Goal: Information Seeking & Learning: Learn about a topic

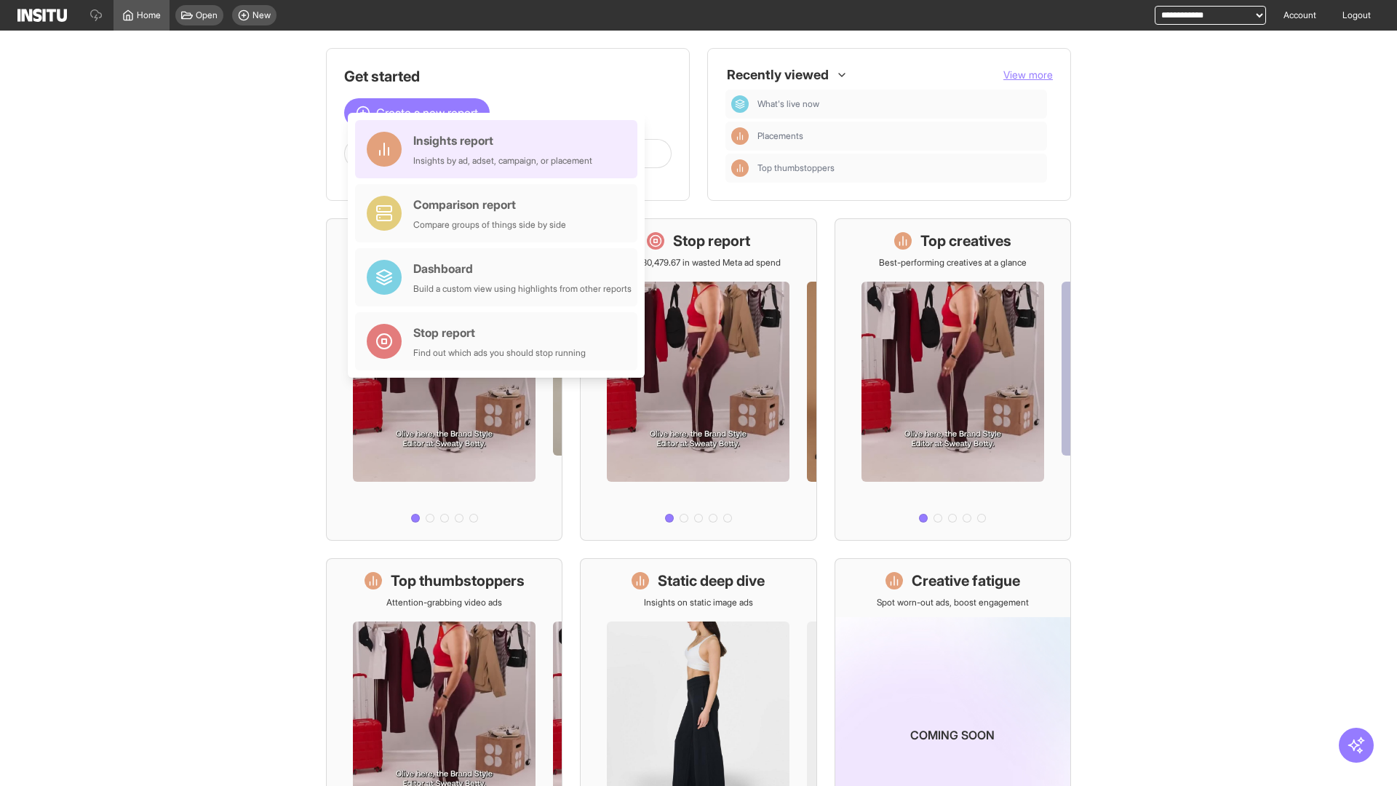
click at [500, 149] on div "Insights report Insights by ad, adset, campaign, or placement" at bounding box center [502, 149] width 179 height 35
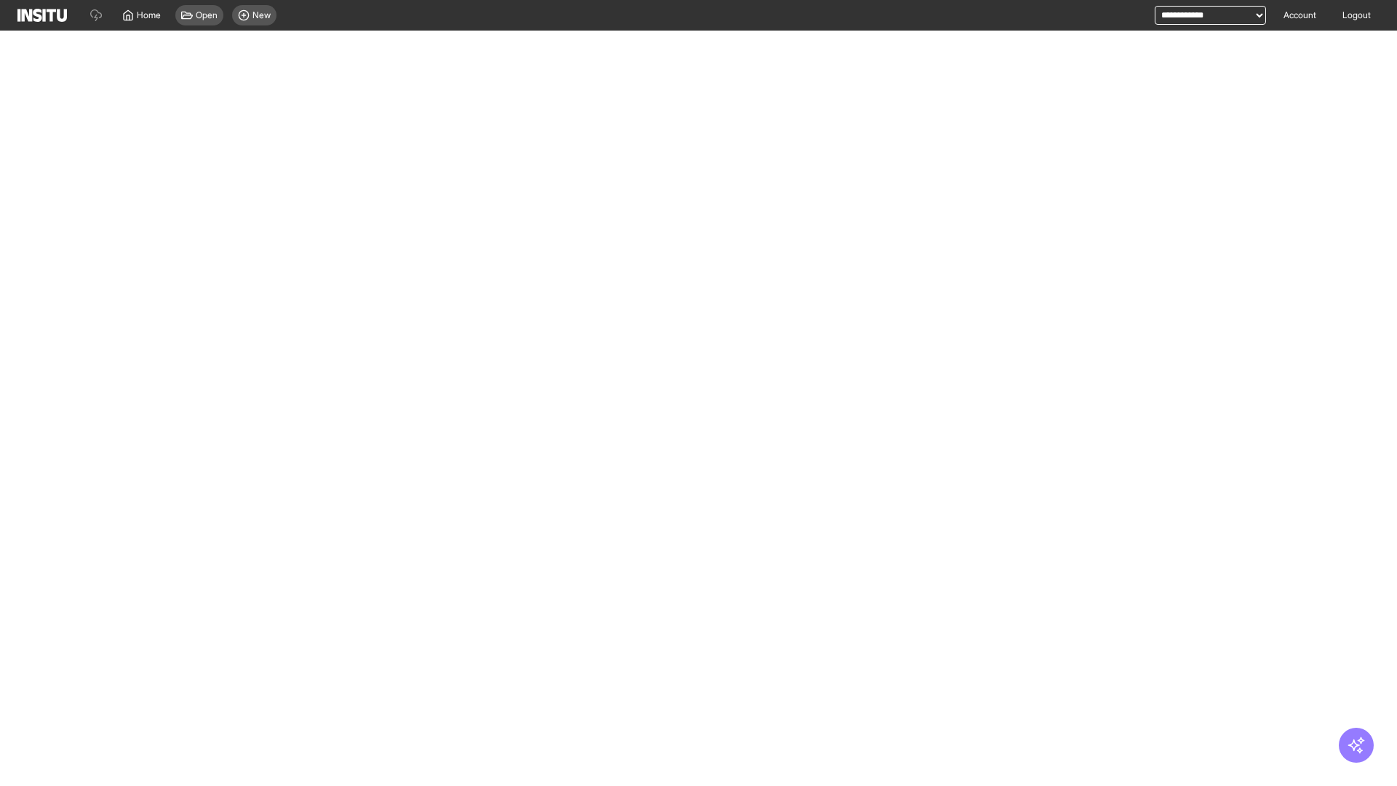
select select "**"
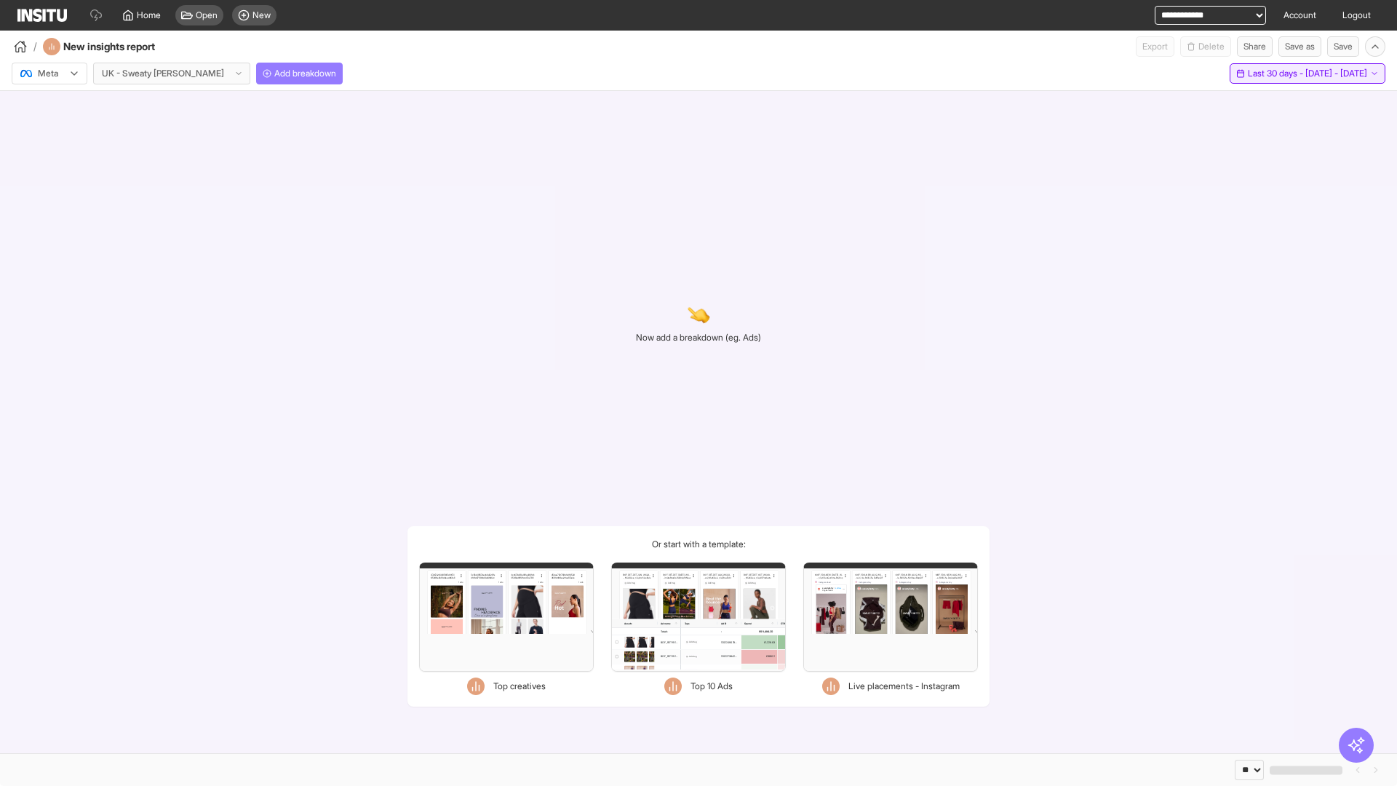
click at [1273, 73] on span "Last 30 days - [DATE] - [DATE]" at bounding box center [1307, 74] width 119 height 12
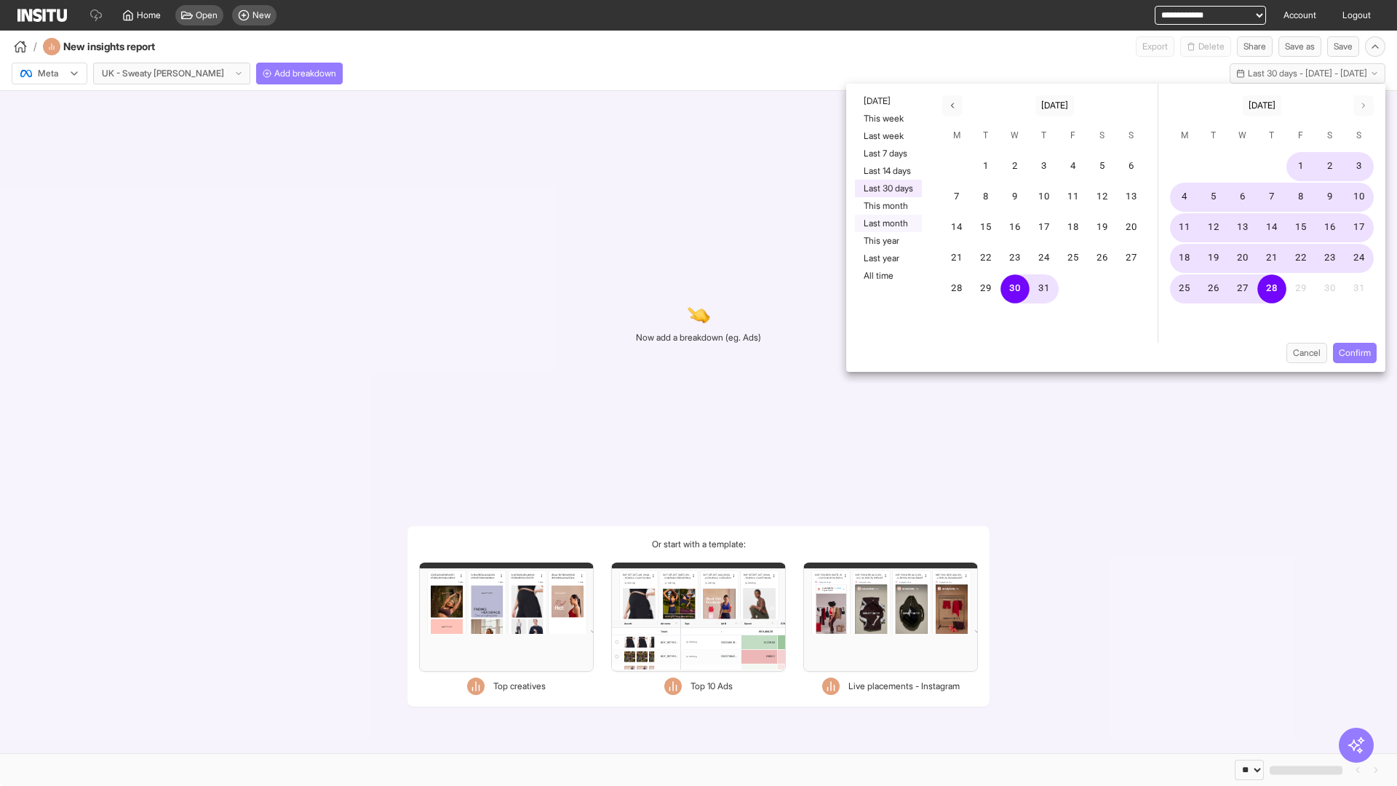
click at [887, 223] on button "Last month" at bounding box center [888, 223] width 67 height 17
